Goal: Information Seeking & Learning: Learn about a topic

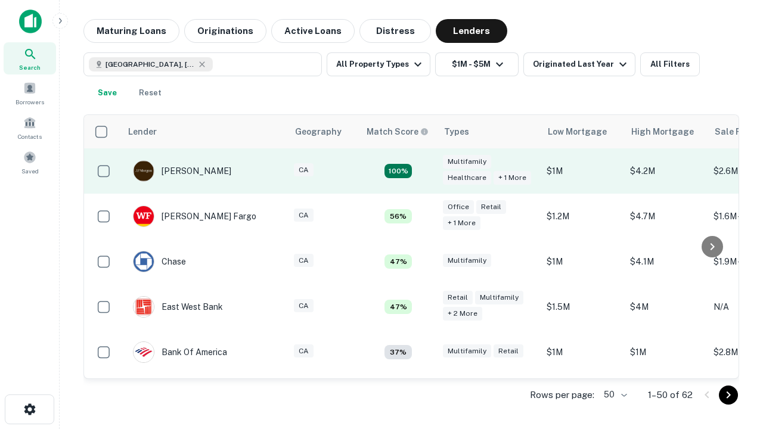
click at [423, 171] on td "100%" at bounding box center [397, 170] width 77 height 45
